Goal: Information Seeking & Learning: Learn about a topic

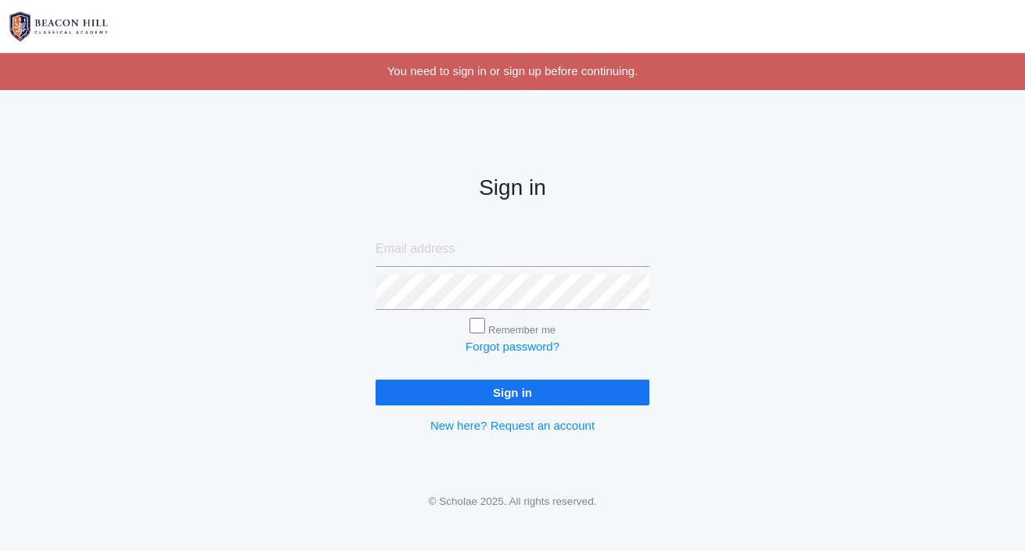
type input "[EMAIL_ADDRESS][DOMAIN_NAME]"
click at [423, 389] on input "Sign in" at bounding box center [513, 393] width 274 height 26
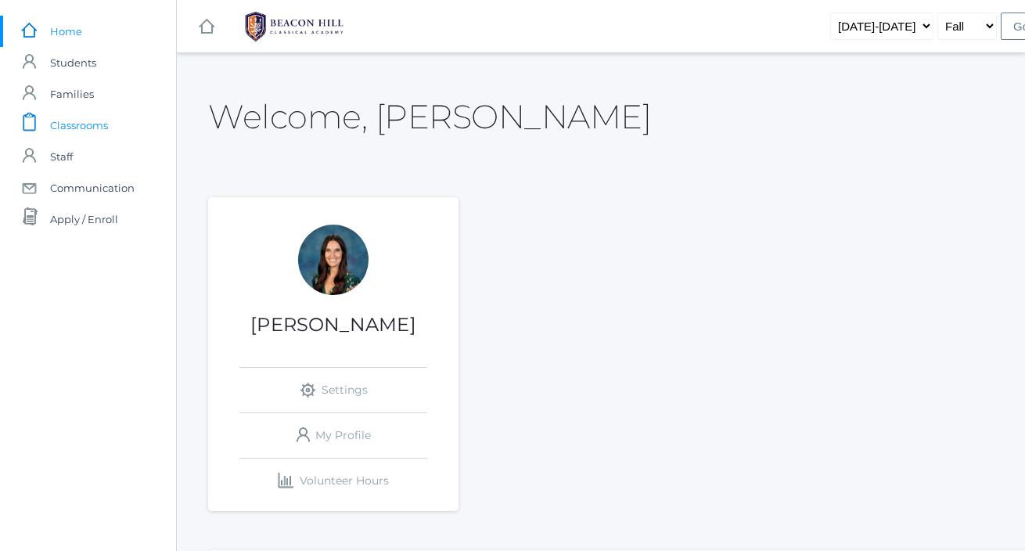
click at [73, 131] on span "Classrooms" at bounding box center [79, 125] width 58 height 31
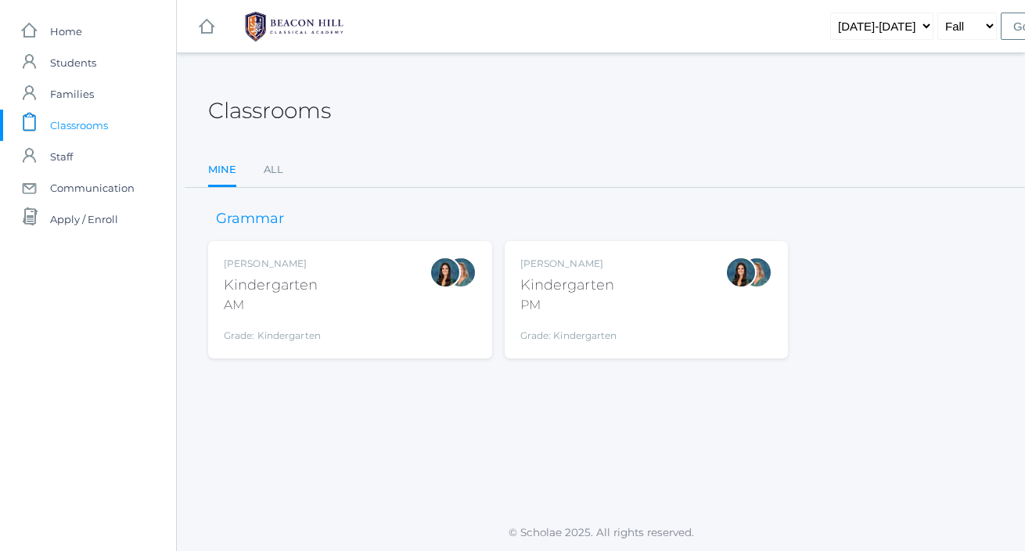
click at [633, 309] on div "[PERSON_NAME] Kindergarten PM Grade: Kindergarten *KIND" at bounding box center [646, 300] width 253 height 86
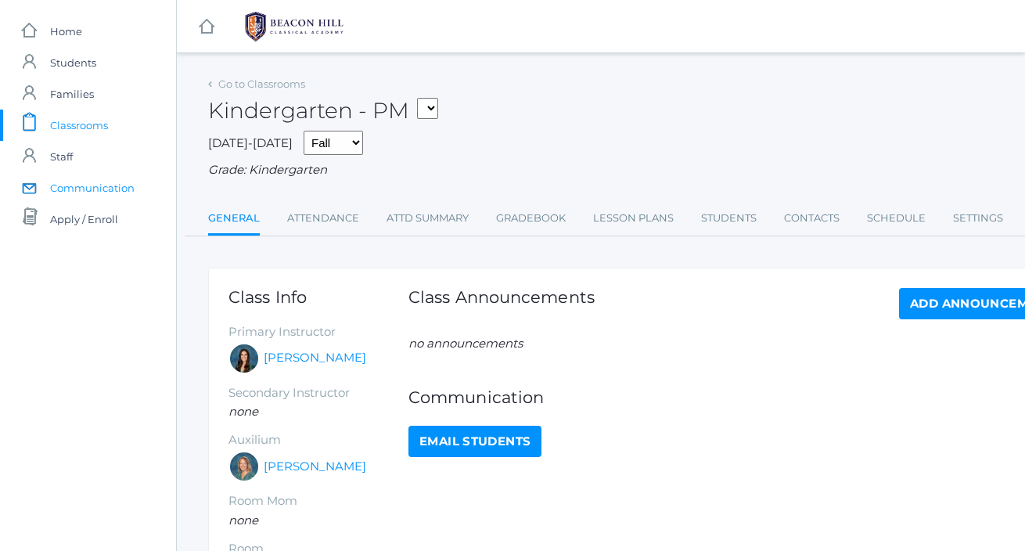
click at [110, 180] on span "Communication" at bounding box center [92, 187] width 85 height 31
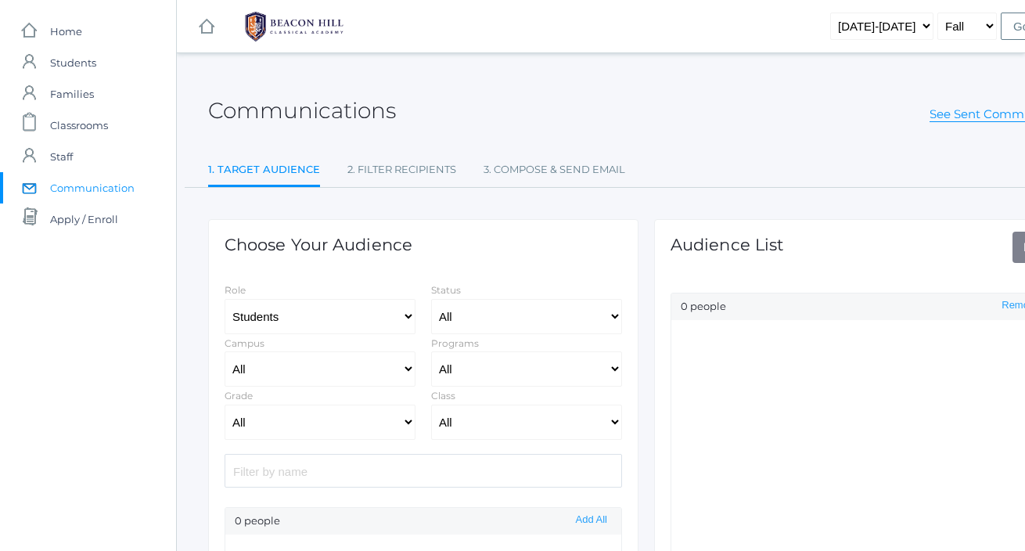
select select "Enrolled"
click at [959, 115] on link "See Sent Communications" at bounding box center [1007, 114] width 155 height 16
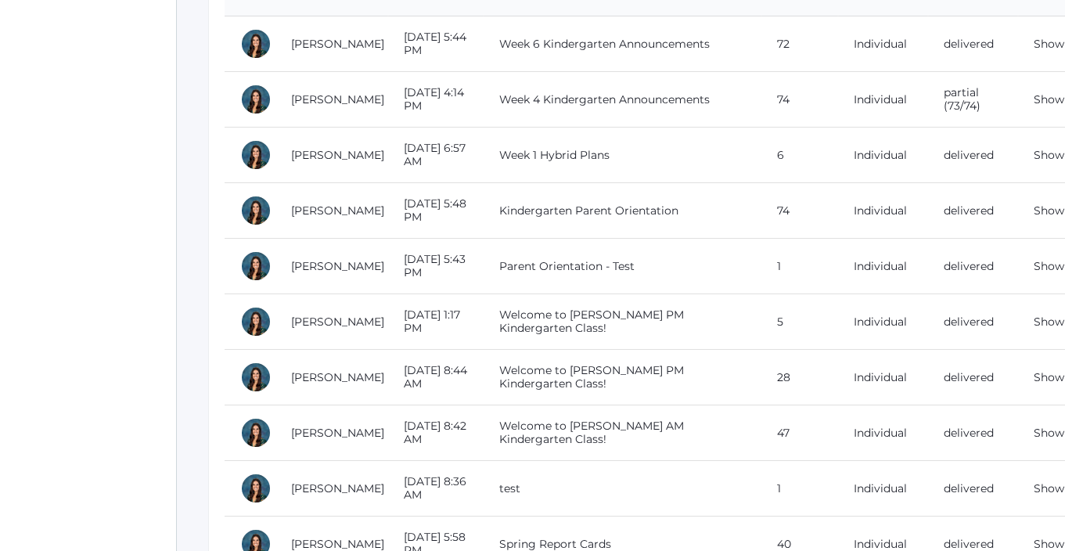
scroll to position [241, 0]
click at [1024, 380] on link "Show" at bounding box center [1049, 376] width 31 height 14
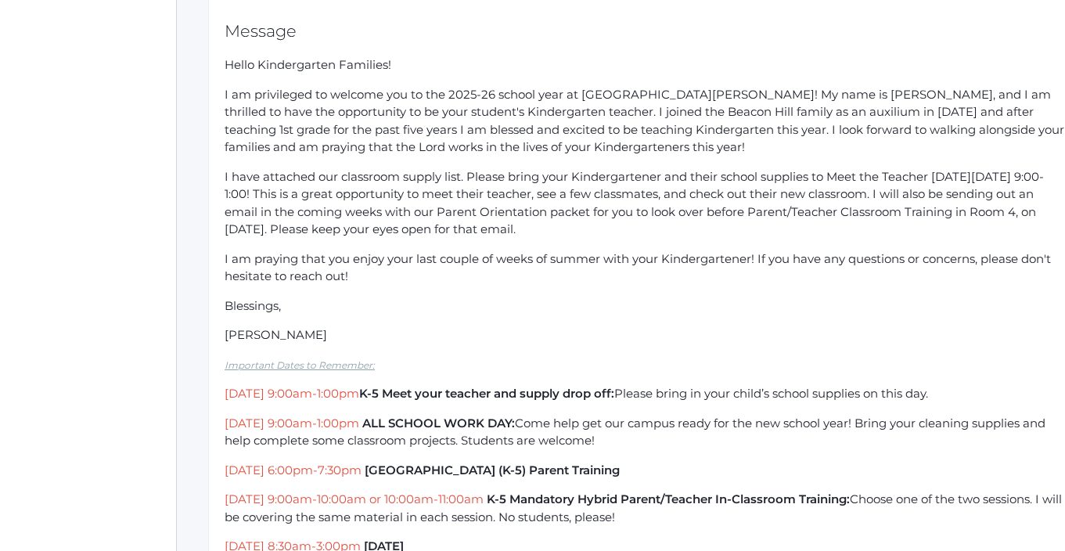
scroll to position [328, 0]
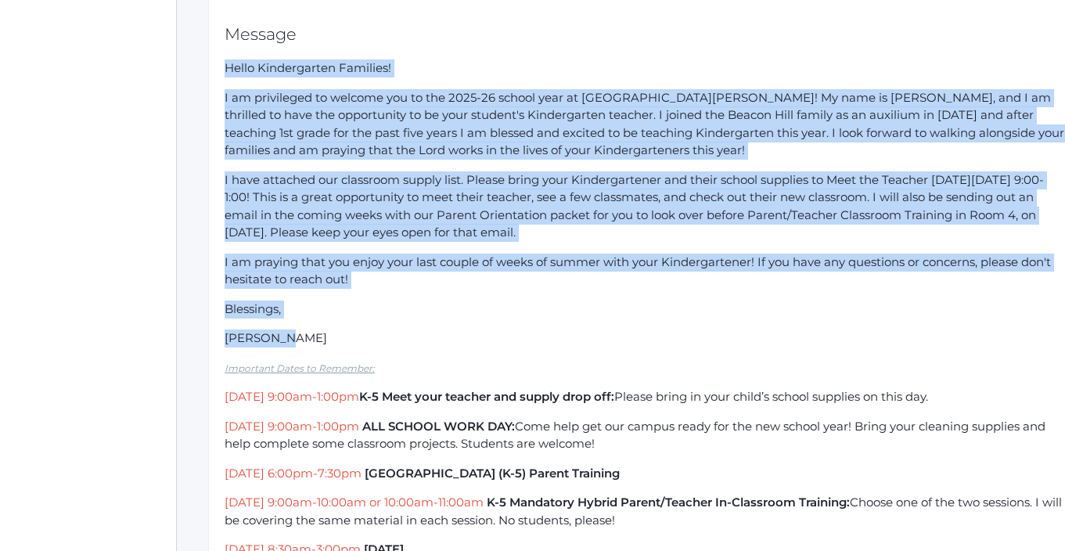
drag, startPoint x: 300, startPoint y: 338, endPoint x: 225, endPoint y: 68, distance: 280.2
copy div "Hello Kindergarten Families! I am privileged to welcome you to the 2025-26 scho…"
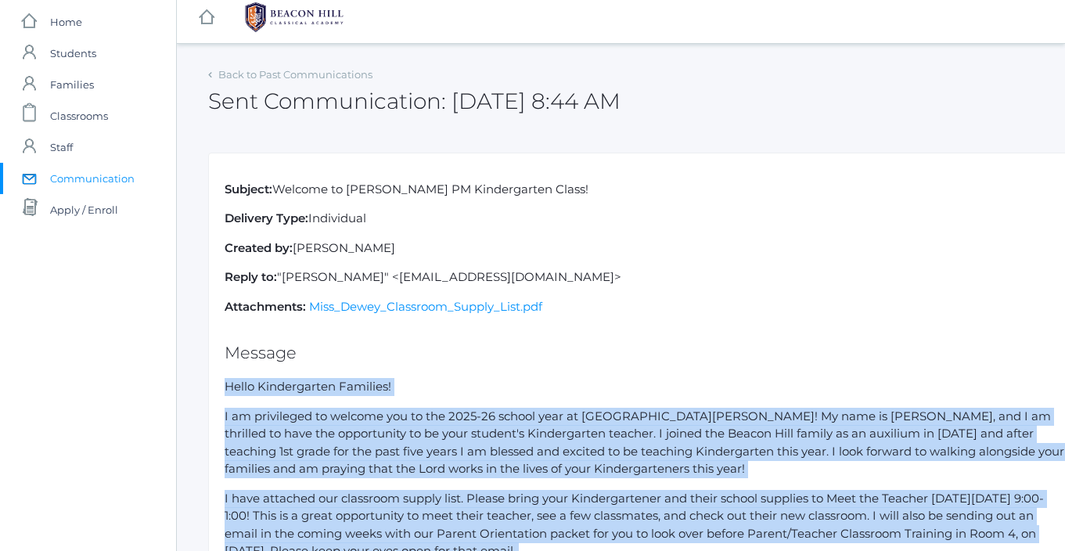
scroll to position [0, 0]
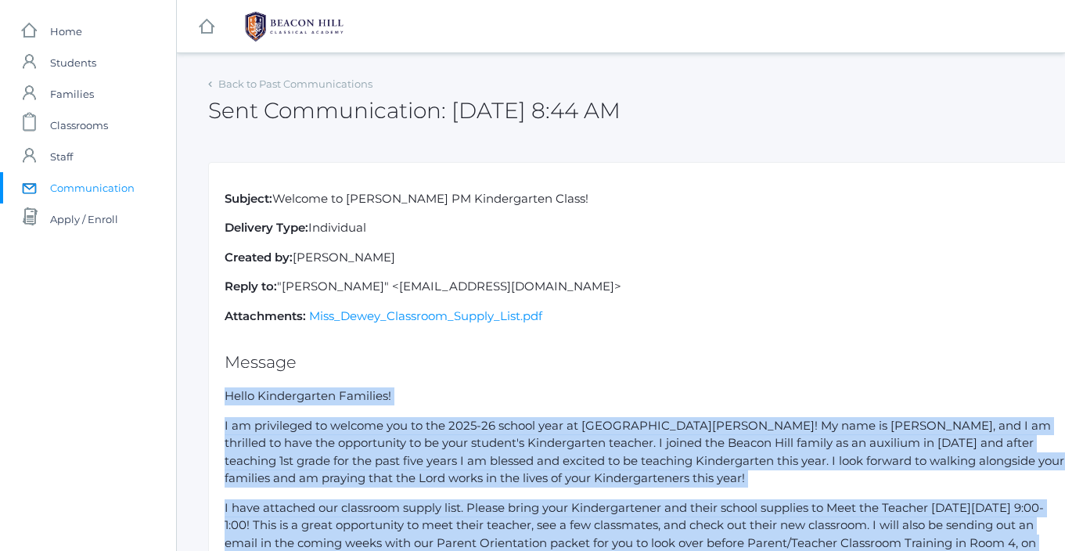
click at [108, 190] on span "Communication" at bounding box center [92, 187] width 85 height 31
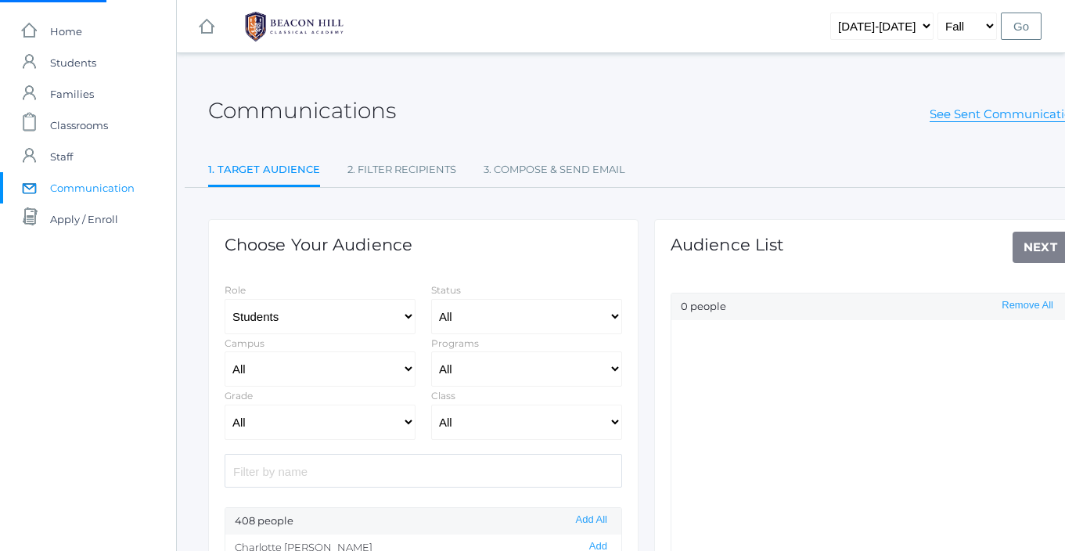
select select "Enrolled"
click at [1009, 114] on link "See Sent Communications" at bounding box center [1007, 114] width 155 height 16
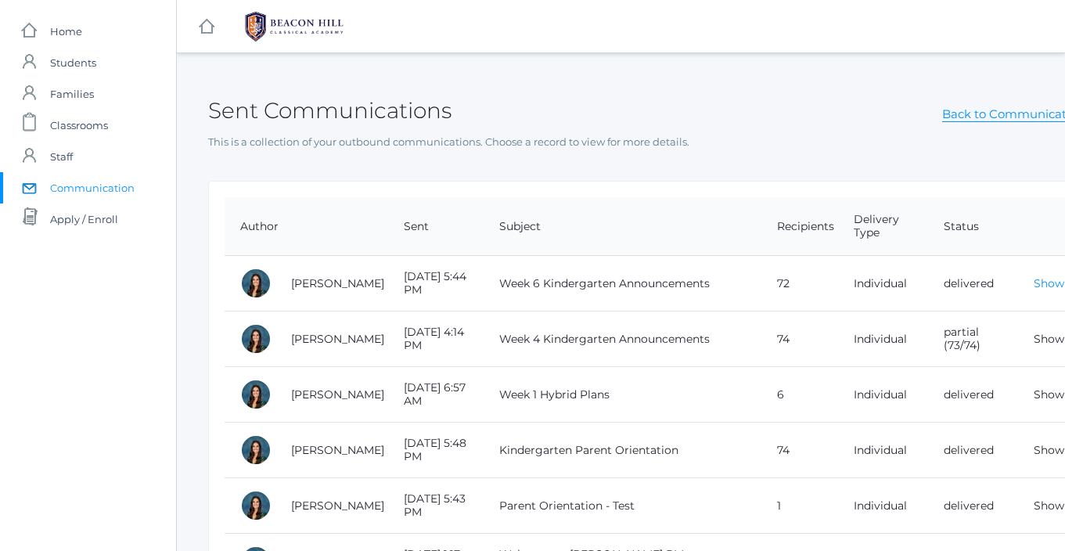
click at [1024, 286] on link "Show" at bounding box center [1049, 283] width 31 height 14
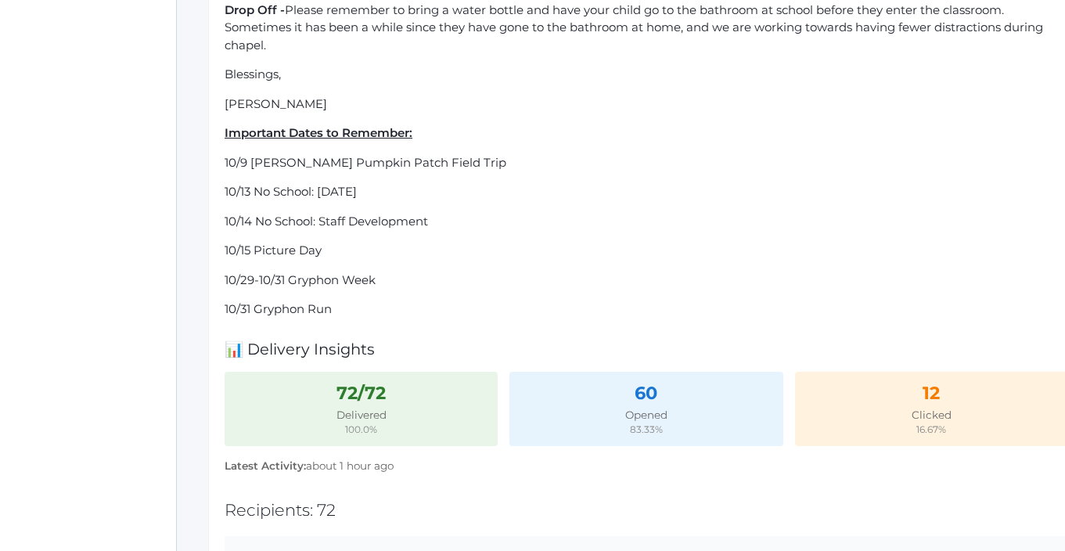
scroll to position [746, 0]
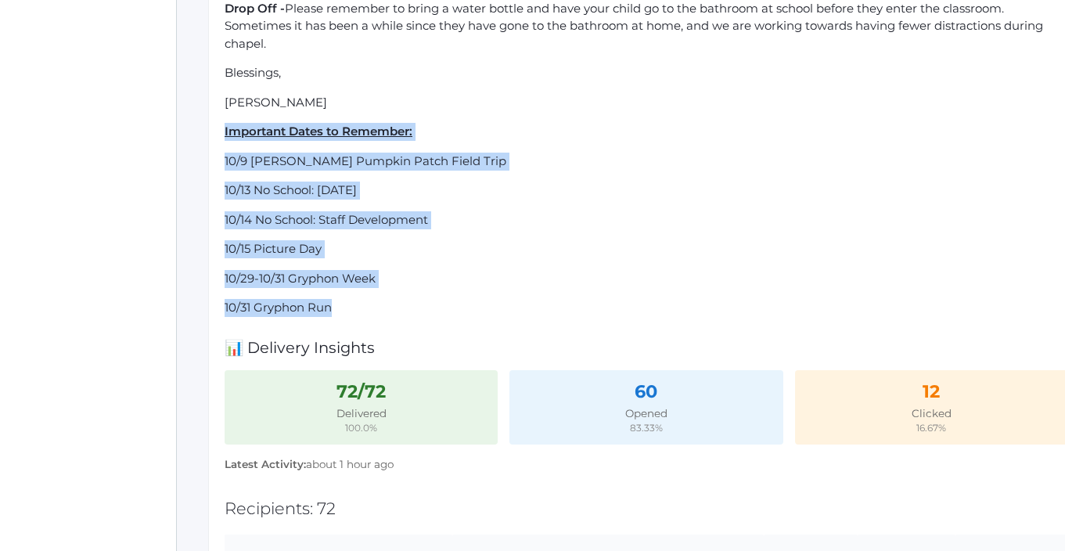
drag, startPoint x: 338, startPoint y: 300, endPoint x: 220, endPoint y: 135, distance: 202.4
copy div "Important Dates to Remember: 10/9 Underwood Pumpkin Patch Field Trip 10/13 No S…"
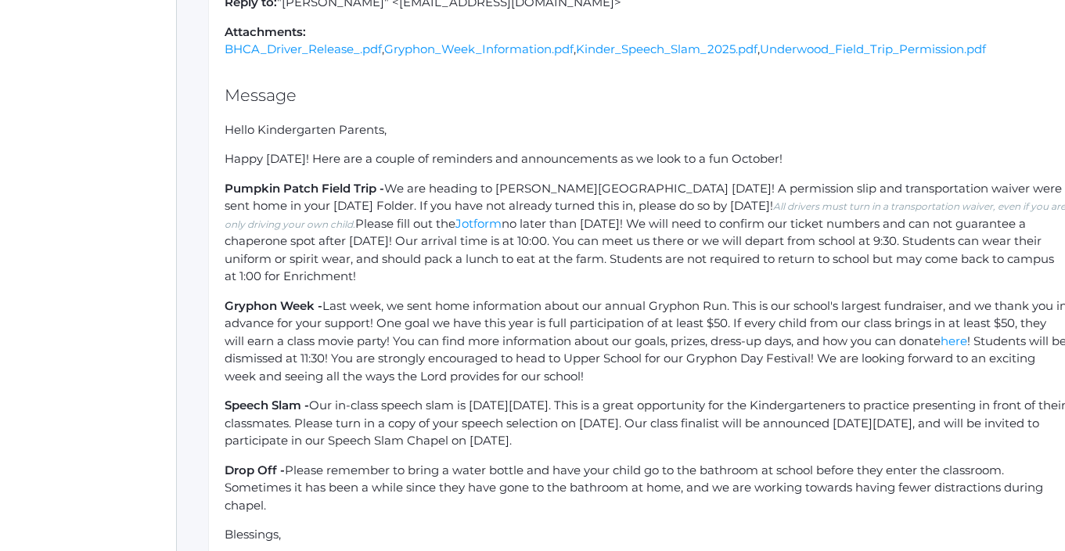
scroll to position [0, 0]
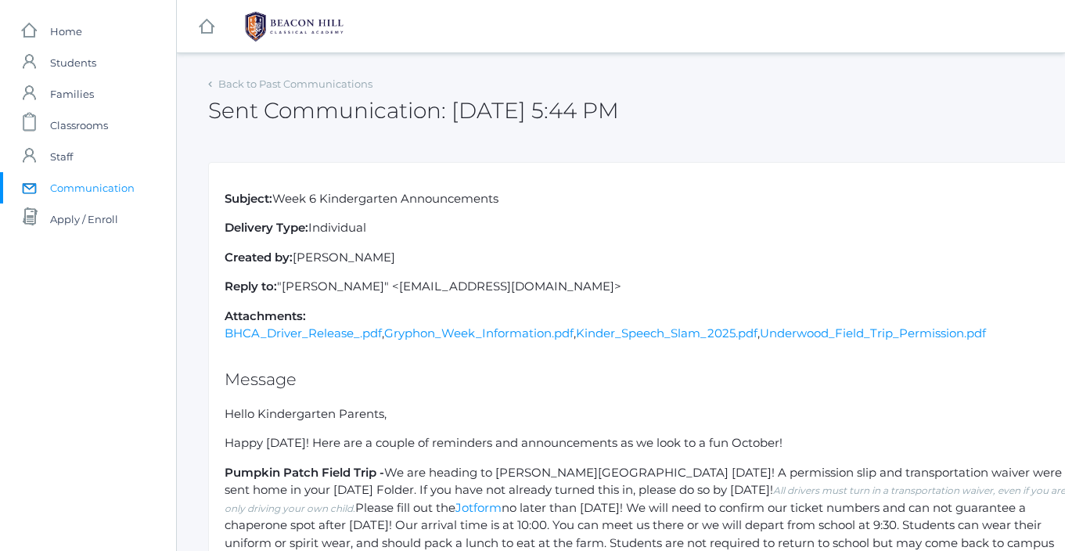
click at [116, 194] on span "Communication" at bounding box center [92, 187] width 85 height 31
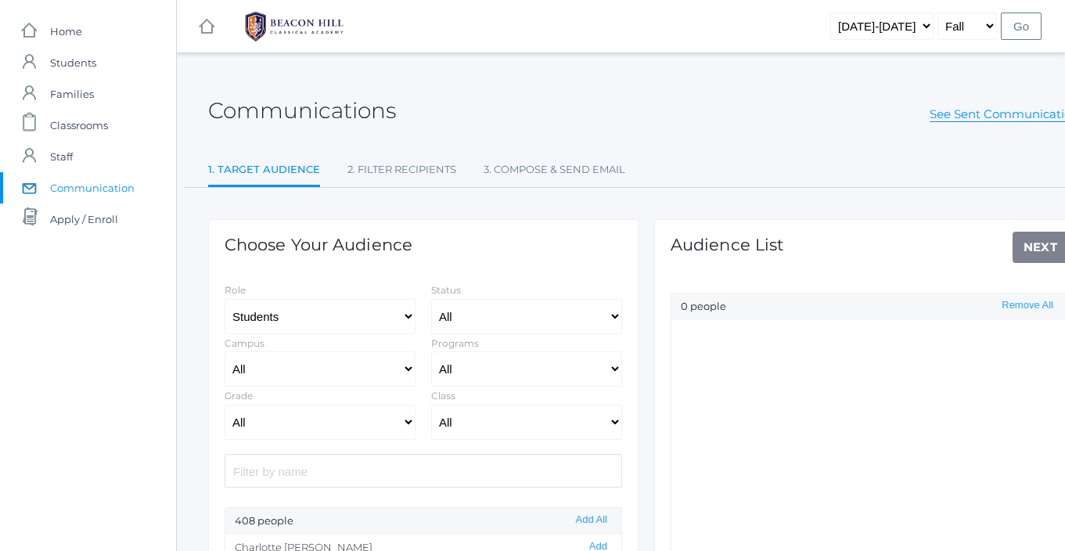
select select "Enrolled"
click at [968, 118] on link "See Sent Communications" at bounding box center [1007, 114] width 155 height 16
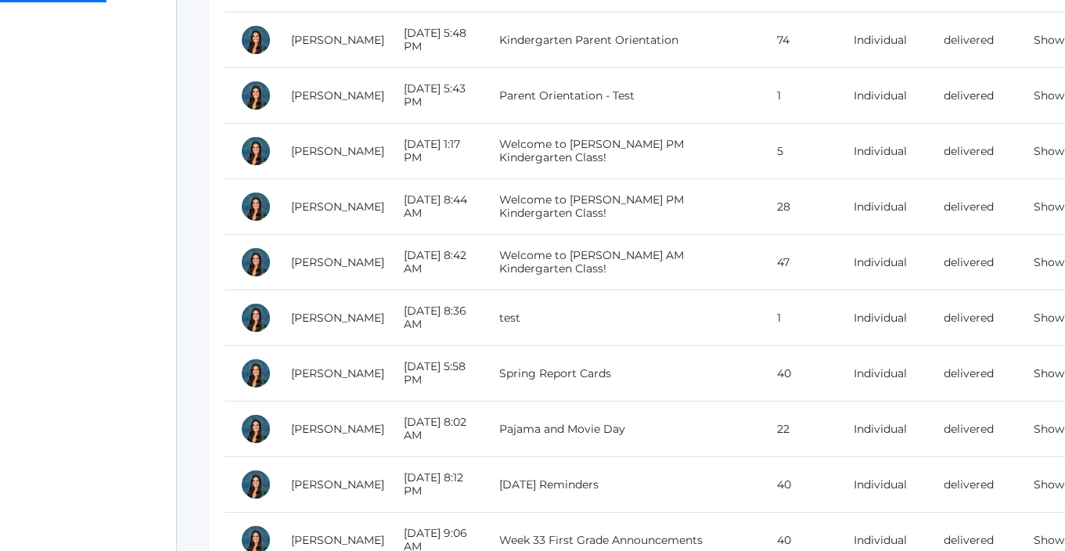
scroll to position [411, 0]
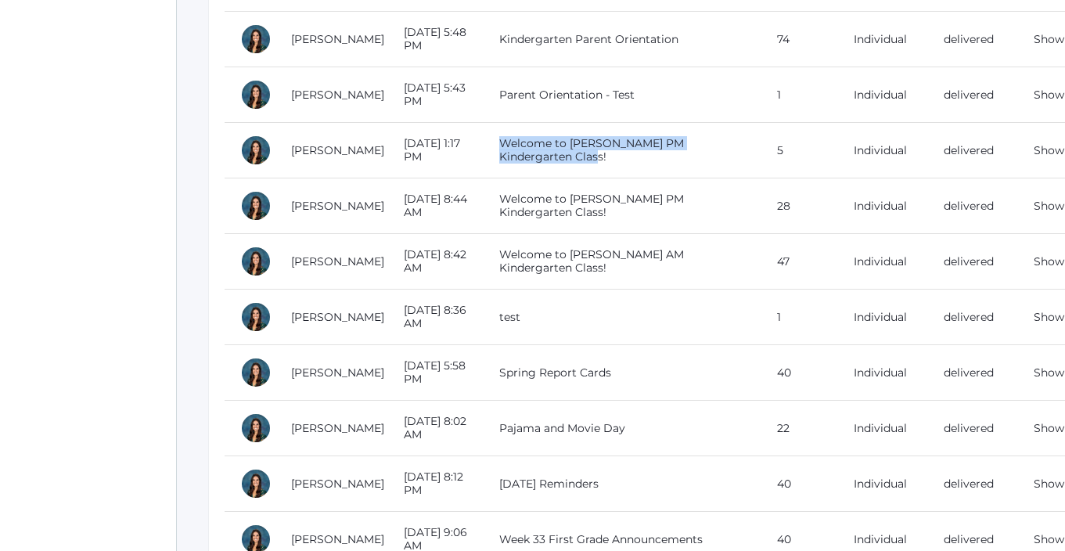
drag, startPoint x: 533, startPoint y: 158, endPoint x: 493, endPoint y: 135, distance: 45.9
click at [493, 135] on td "Welcome to Ms. Dewey's PM Kindergarten Class!" at bounding box center [623, 151] width 278 height 56
copy td "Welcome to Ms. Dewey's PM Kindergarten Class!"
